Goal: Information Seeking & Learning: Learn about a topic

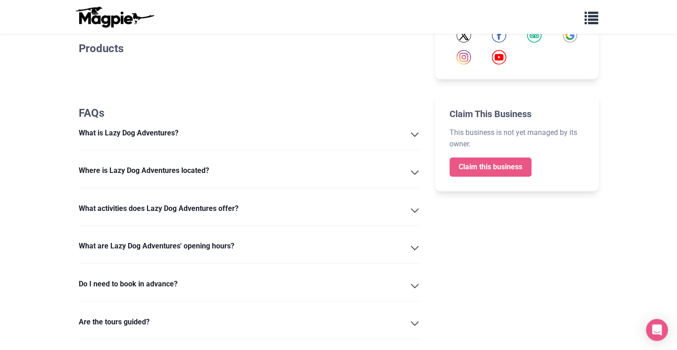
scroll to position [105, 0]
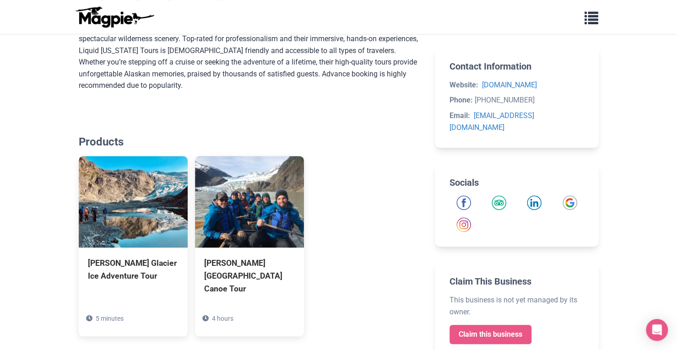
scroll to position [303, 0]
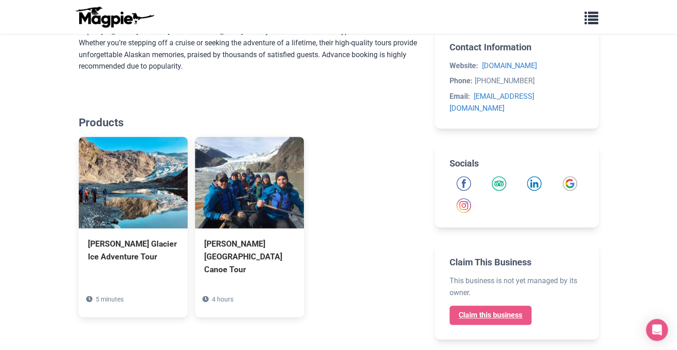
click at [509, 306] on link "Claim this business" at bounding box center [491, 315] width 82 height 19
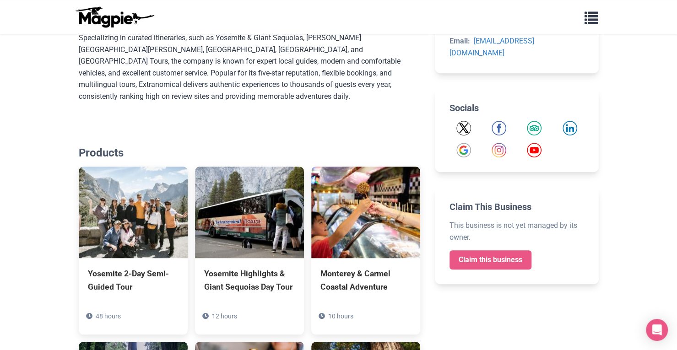
drag, startPoint x: 683, startPoint y: 61, endPoint x: 683, endPoint y: 135, distance: 73.7
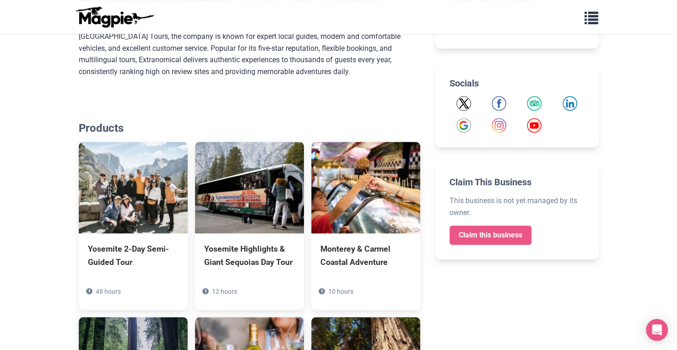
scroll to position [328, 0]
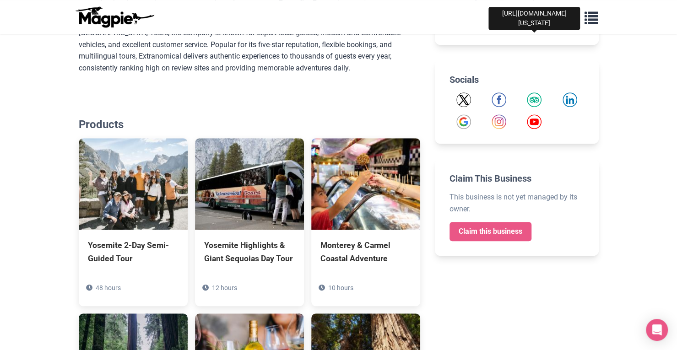
click at [533, 93] on img "Tripadvisor" at bounding box center [534, 100] width 15 height 15
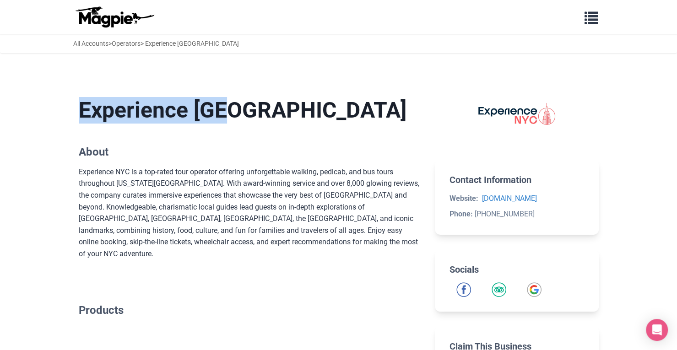
drag, startPoint x: 82, startPoint y: 110, endPoint x: 250, endPoint y: 110, distance: 168.1
click at [250, 110] on h1 "Experience [GEOGRAPHIC_DATA]" at bounding box center [250, 110] width 342 height 27
copy h1 "Experience [GEOGRAPHIC_DATA]"
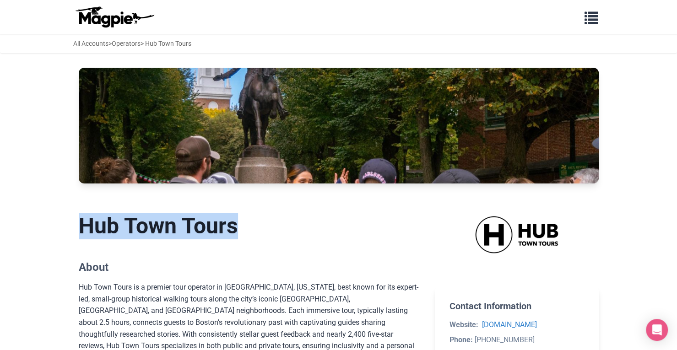
drag, startPoint x: 80, startPoint y: 226, endPoint x: 279, endPoint y: 213, distance: 199.2
click at [279, 213] on h1 "Hub Town Tours" at bounding box center [250, 226] width 342 height 27
copy h1 "Hub Town Tours"
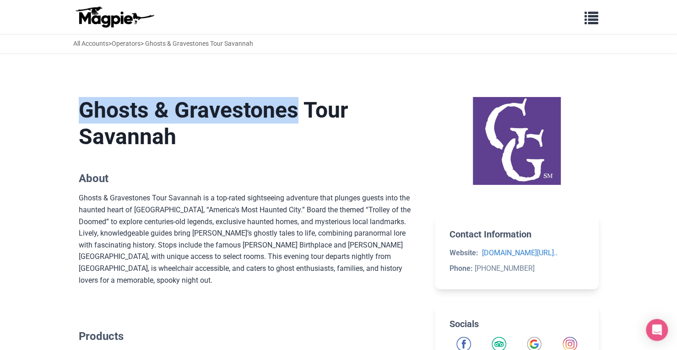
drag, startPoint x: 80, startPoint y: 108, endPoint x: 314, endPoint y: 115, distance: 234.6
click at [314, 115] on h1 "Ghosts & Gravestones Tour Savannah" at bounding box center [250, 123] width 342 height 53
copy h1 "Ghosts & Gravestones"
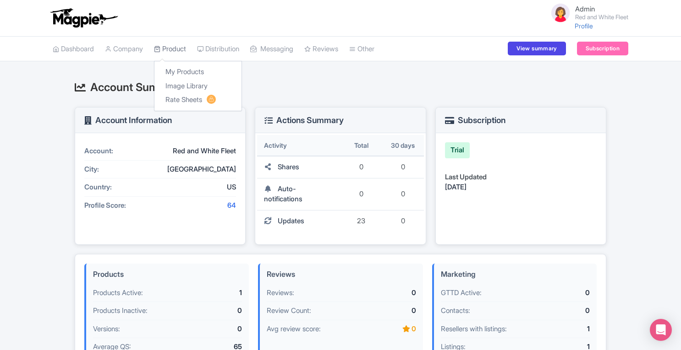
click at [176, 50] on link "Product" at bounding box center [170, 49] width 32 height 25
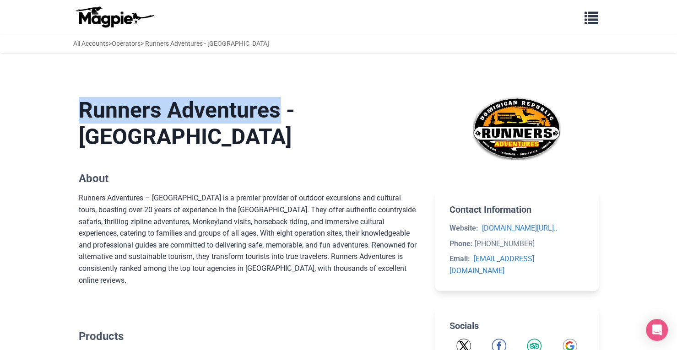
drag, startPoint x: 82, startPoint y: 108, endPoint x: 296, endPoint y: 101, distance: 214.9
click at [296, 101] on h1 "Runners Adventures - Puerto Plata" at bounding box center [250, 123] width 342 height 53
copy h1 "Runners Adventures"
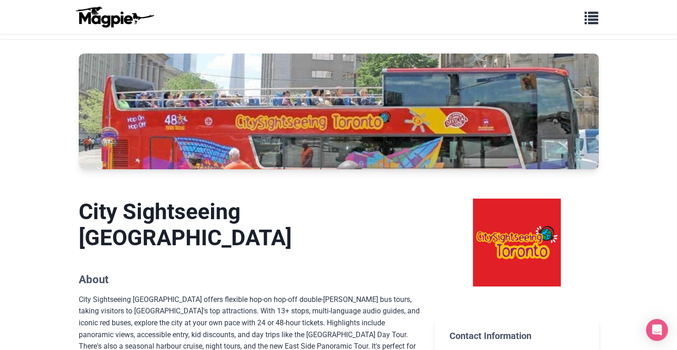
scroll to position [5, 0]
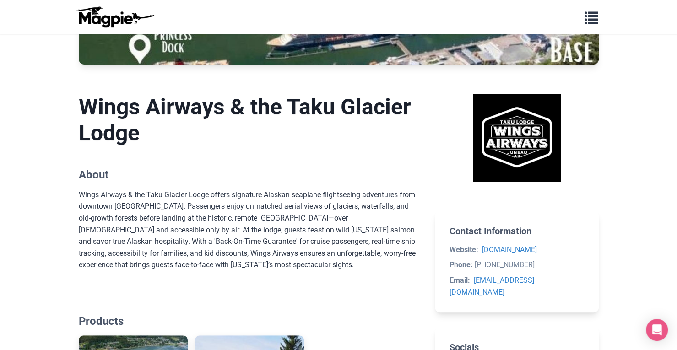
scroll to position [118, 0]
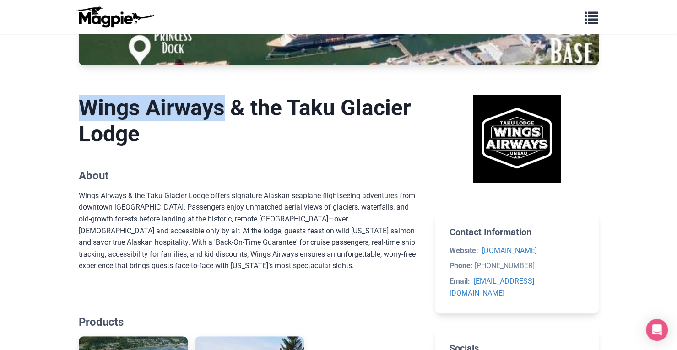
drag, startPoint x: 78, startPoint y: 109, endPoint x: 235, endPoint y: 103, distance: 156.7
click at [235, 103] on h1 "Wings Airways & the Taku Glacier Lodge" at bounding box center [250, 121] width 342 height 53
copy h1 "Wings Airways"
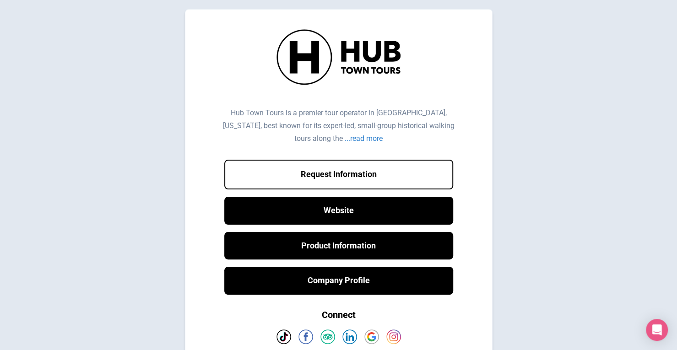
click at [611, 150] on body "Hub Town Tours is a premier tour operator in [GEOGRAPHIC_DATA], [US_STATE], bes…" at bounding box center [338, 197] width 677 height 376
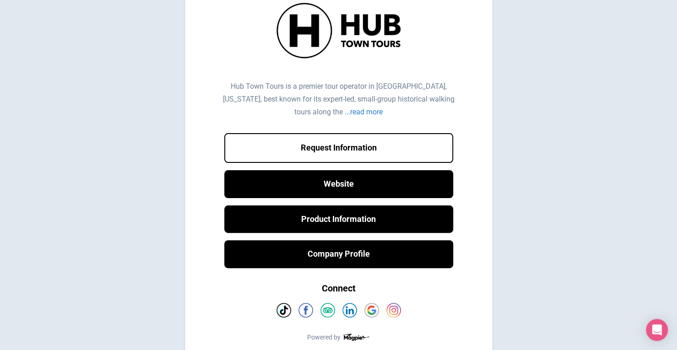
scroll to position [26, 0]
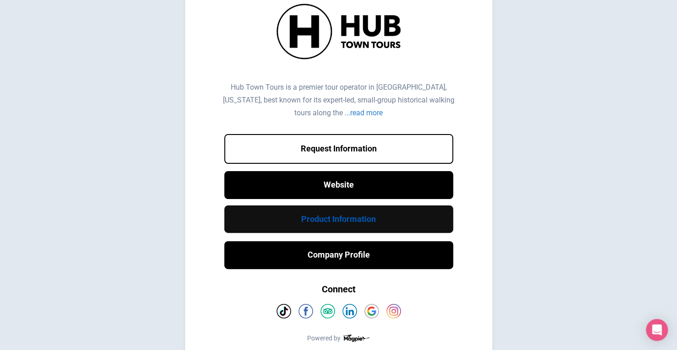
click at [368, 225] on link "Product Information" at bounding box center [338, 220] width 229 height 28
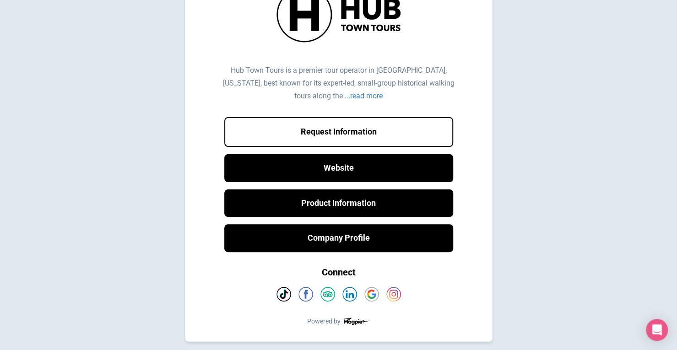
scroll to position [0, 0]
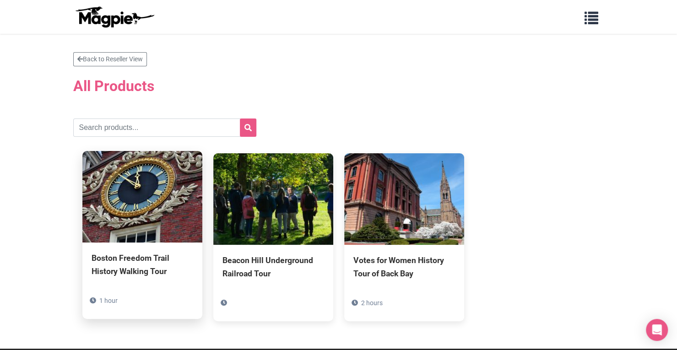
click at [138, 188] on img at bounding box center [142, 197] width 120 height 92
